Goal: Information Seeking & Learning: Find specific fact

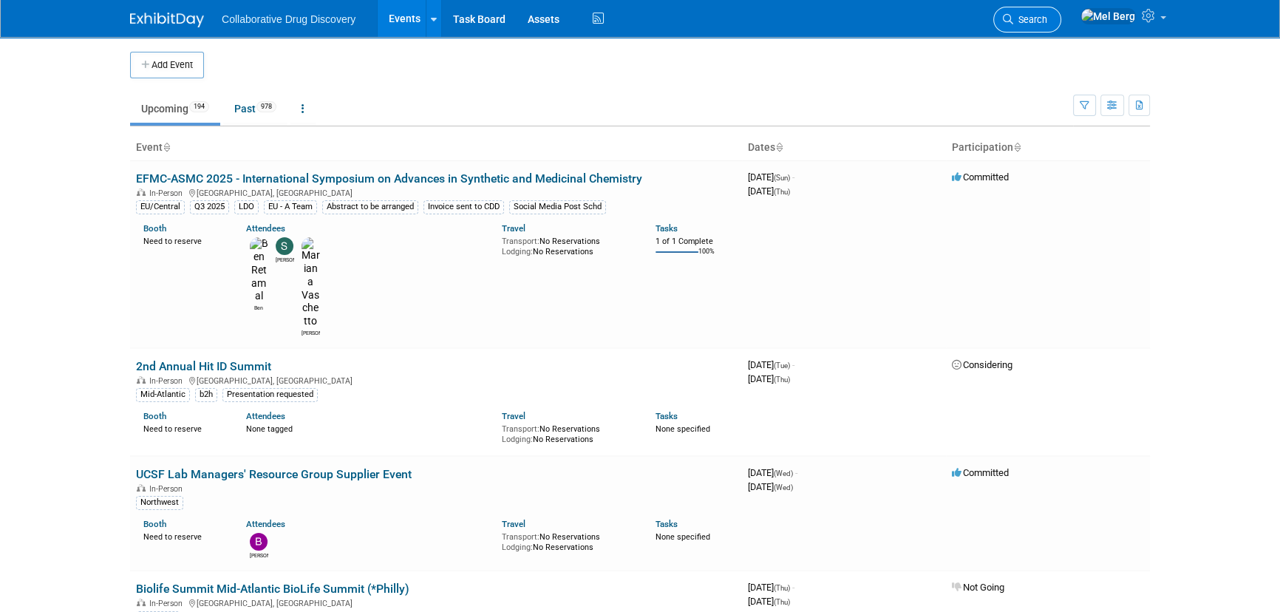
click at [1013, 21] on icon at bounding box center [1008, 19] width 10 height 10
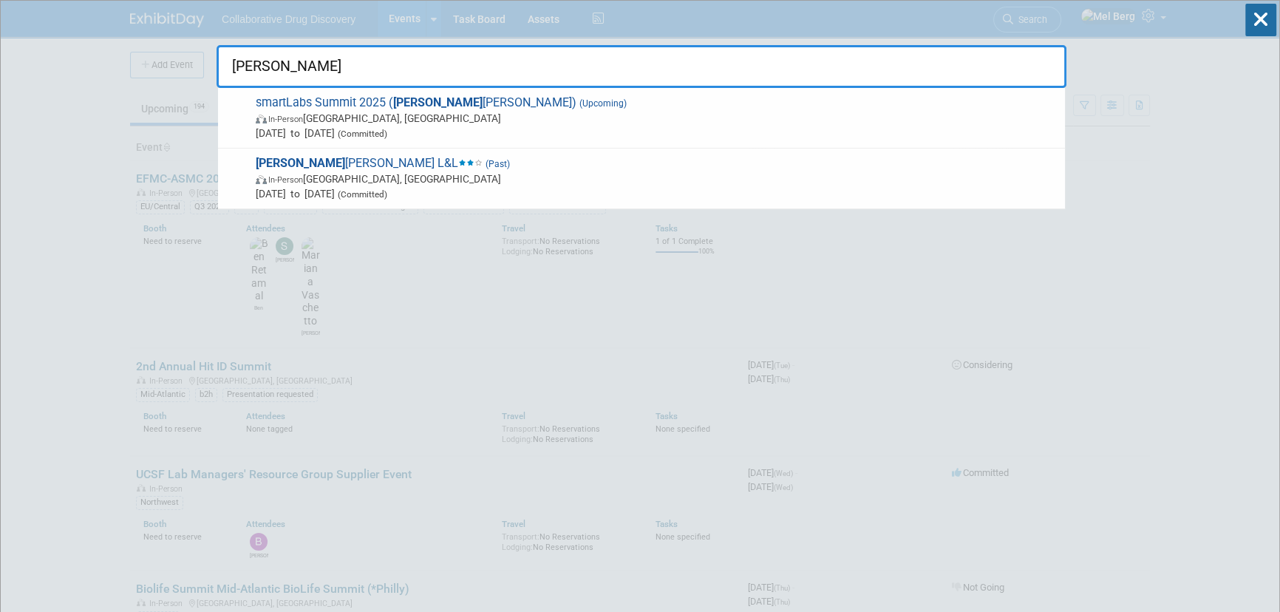
type input "[PERSON_NAME]"
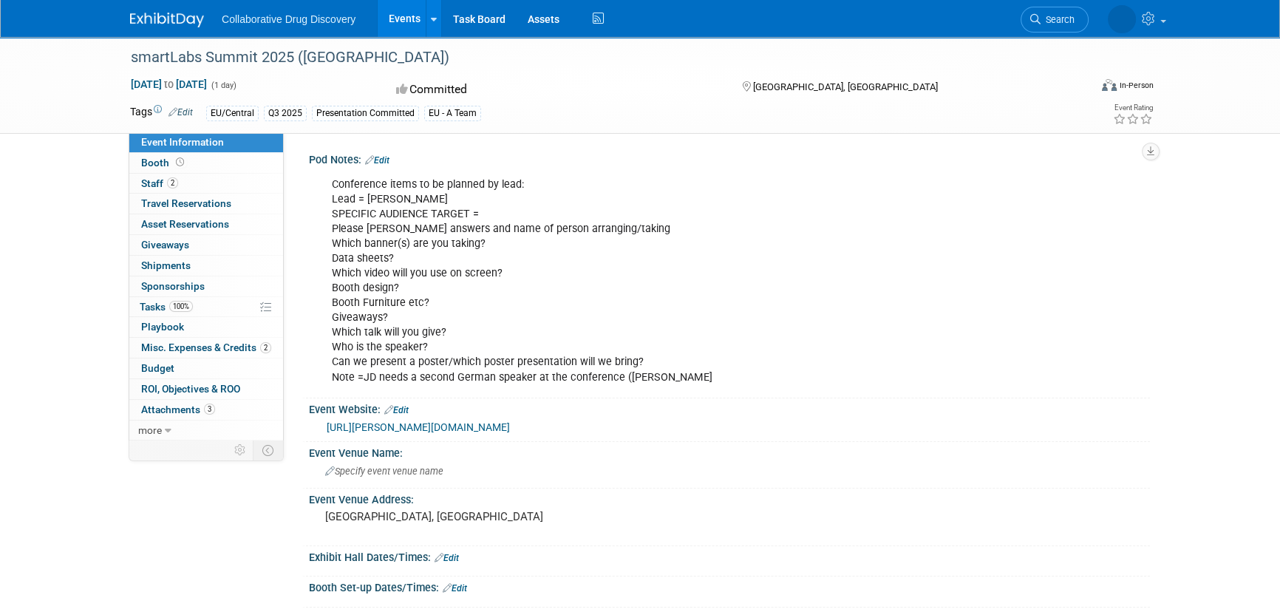
click at [390, 437] on div "Event Website: Edit https://biorn.org/news-events/smartlabs-summit-2025/" at bounding box center [725, 420] width 847 height 44
click at [397, 428] on link "https://biorn.org/news-events/smartlabs-summit-2025/" at bounding box center [418, 427] width 183 height 12
